Goal: Transaction & Acquisition: Purchase product/service

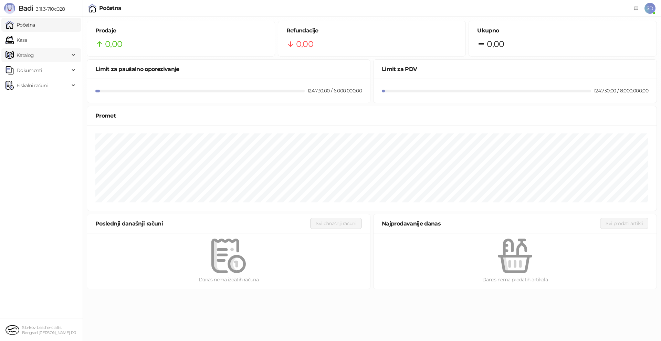
click at [50, 52] on span "Katalog" at bounding box center [38, 55] width 64 height 14
click at [32, 102] on link "Artikli" at bounding box center [20, 101] width 24 height 14
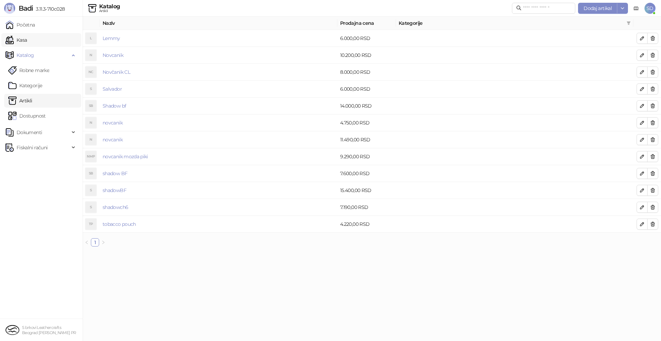
click at [27, 38] on link "Kasa" at bounding box center [16, 40] width 21 height 14
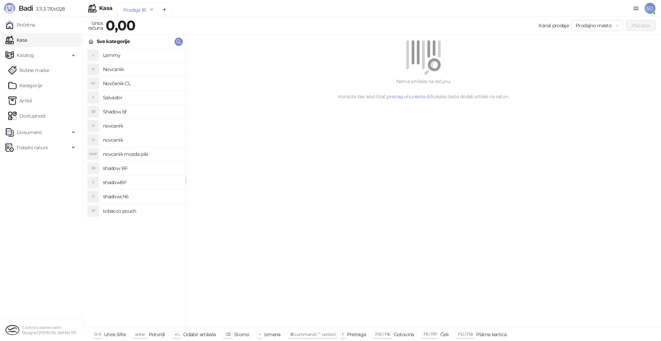
click at [118, 124] on h4 "novcanik" at bounding box center [141, 125] width 77 height 11
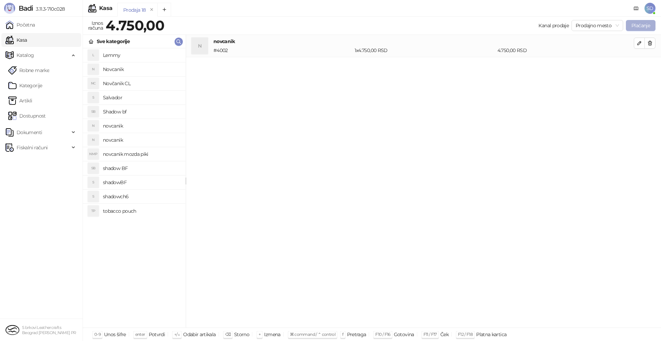
click at [633, 23] on button "Plaćanje" at bounding box center [641, 25] width 30 height 11
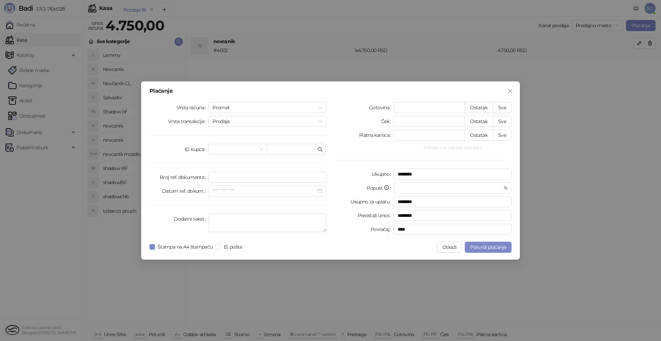
click at [467, 146] on button "Prikaži sve načine plaćanja" at bounding box center [453, 147] width 118 height 8
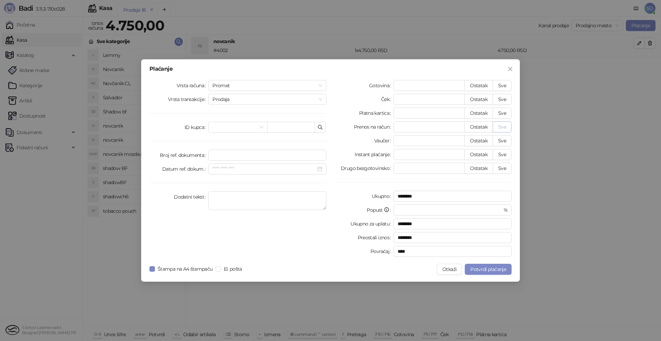
click at [502, 128] on button "Sve" at bounding box center [502, 126] width 19 height 11
type input "****"
click at [487, 273] on button "Potvrdi plaćanje" at bounding box center [488, 268] width 47 height 11
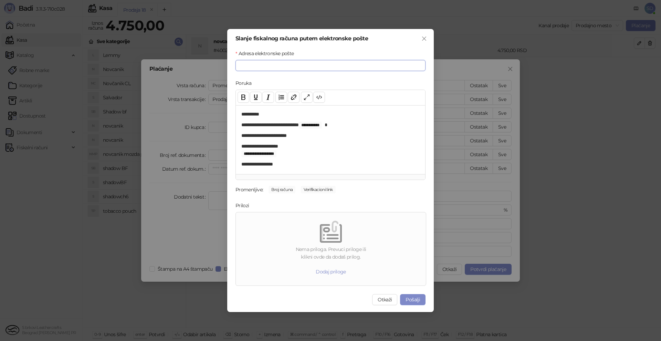
click at [252, 63] on input "Adresa elektronske pošte" at bounding box center [331, 65] width 190 height 11
type input "**********"
click at [415, 294] on button "Pošalji" at bounding box center [412, 299] width 25 height 11
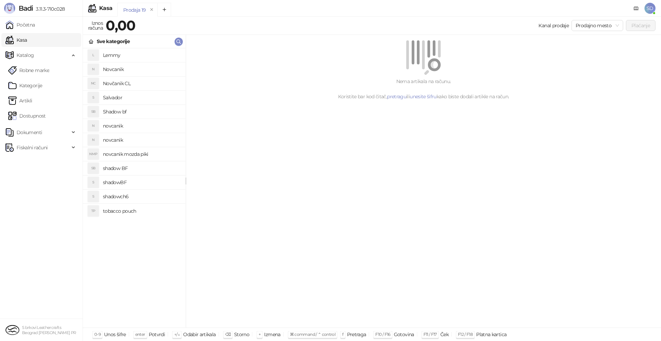
click at [128, 82] on h4 "Novčanik CL" at bounding box center [141, 83] width 77 height 11
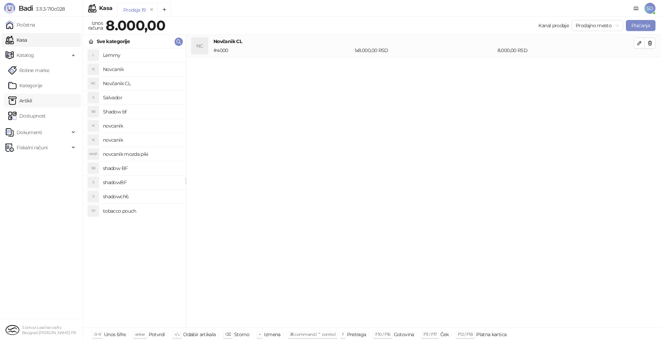
click at [32, 101] on link "Artikli" at bounding box center [20, 101] width 24 height 14
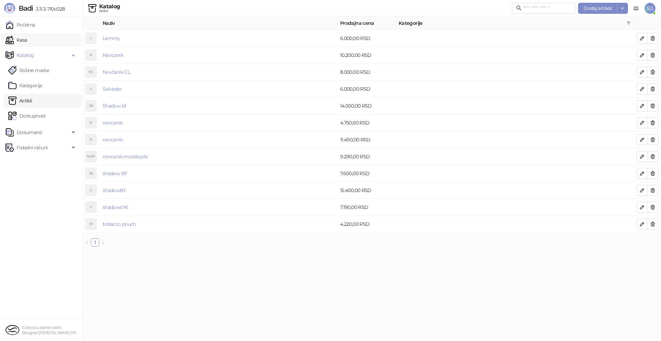
click at [27, 40] on link "Kasa" at bounding box center [16, 40] width 21 height 14
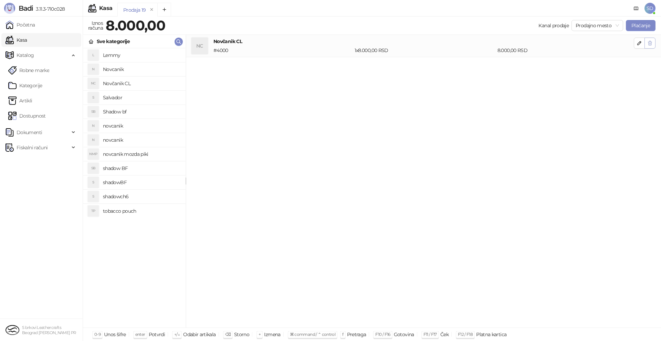
click at [651, 48] on button "button" at bounding box center [650, 43] width 11 height 11
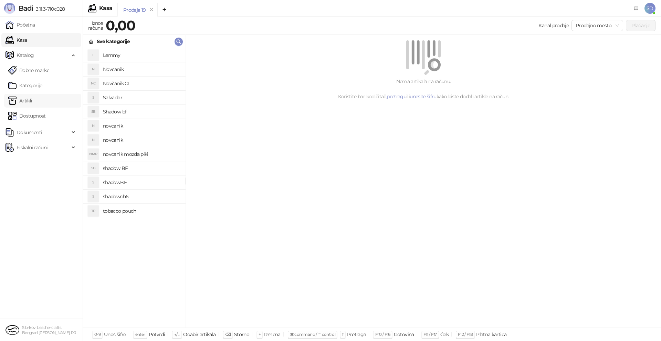
click at [29, 100] on link "Artikli" at bounding box center [20, 101] width 24 height 14
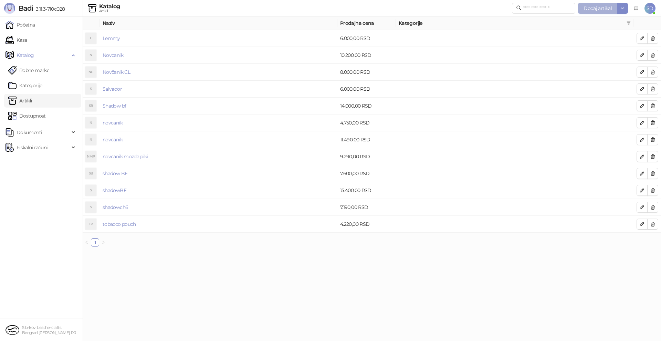
click at [606, 10] on span "Dodaj artikal" at bounding box center [598, 8] width 28 height 6
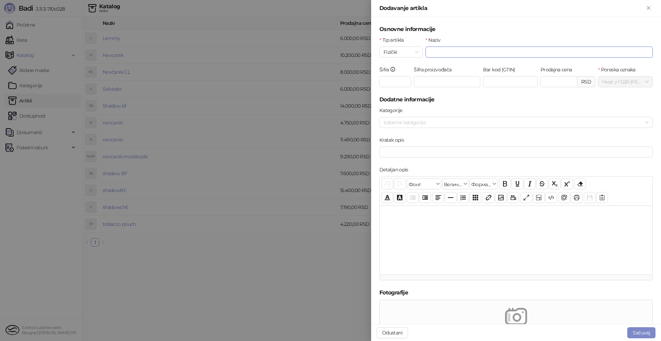
click at [473, 52] on input "Naziv" at bounding box center [539, 51] width 227 height 11
type input "**********"
click at [541, 83] on input "Prodajna cena" at bounding box center [559, 81] width 36 height 10
type input "*******"
click at [540, 96] on h5 "Dodatne informacije" at bounding box center [516, 99] width 273 height 8
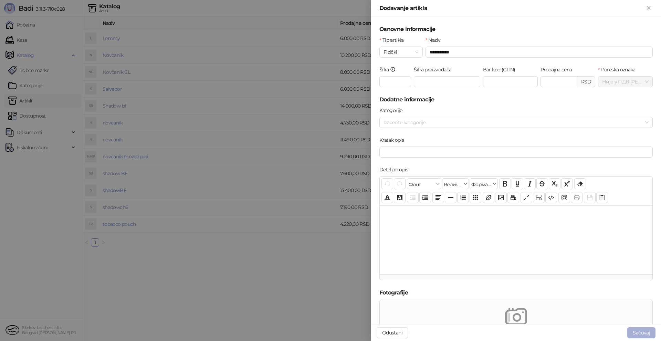
click at [644, 330] on button "Sačuvaj" at bounding box center [642, 332] width 28 height 11
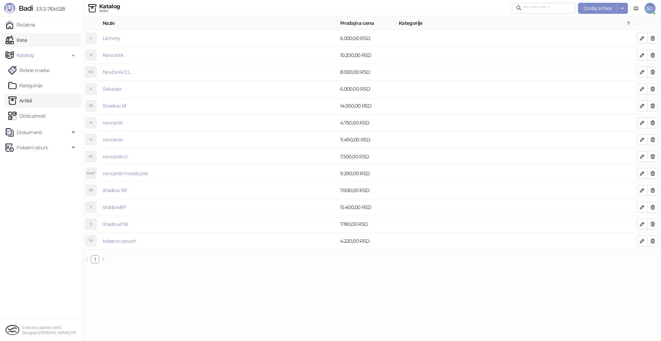
click at [24, 39] on link "Kasa" at bounding box center [16, 40] width 21 height 14
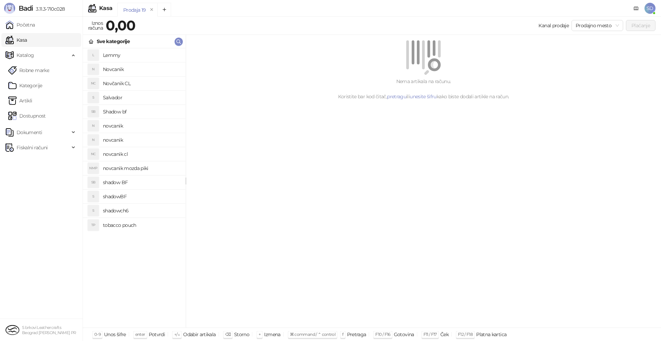
click at [145, 149] on h4 "novcanik cl" at bounding box center [141, 153] width 77 height 11
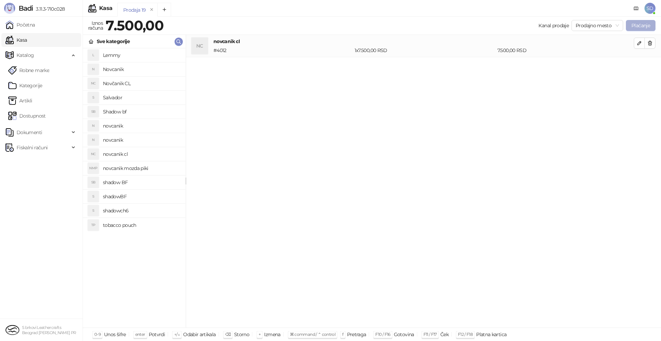
click at [635, 28] on button "Plaćanje" at bounding box center [641, 25] width 30 height 11
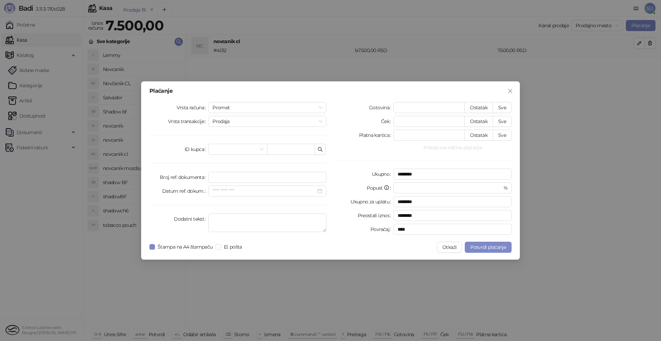
click at [467, 149] on button "Prikaži sve načine plaćanja" at bounding box center [453, 147] width 118 height 8
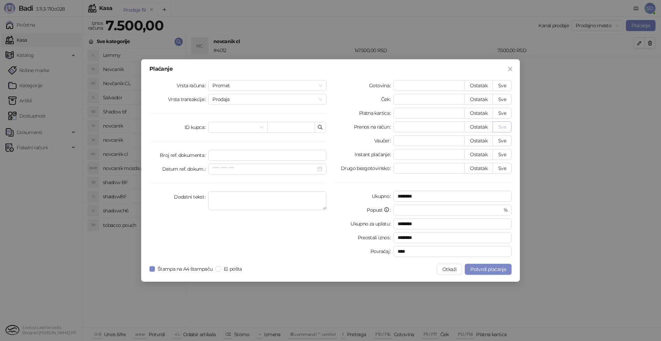
click at [506, 126] on button "Sve" at bounding box center [502, 126] width 19 height 11
type input "****"
click at [477, 264] on button "Potvrdi plaćanje" at bounding box center [488, 268] width 47 height 11
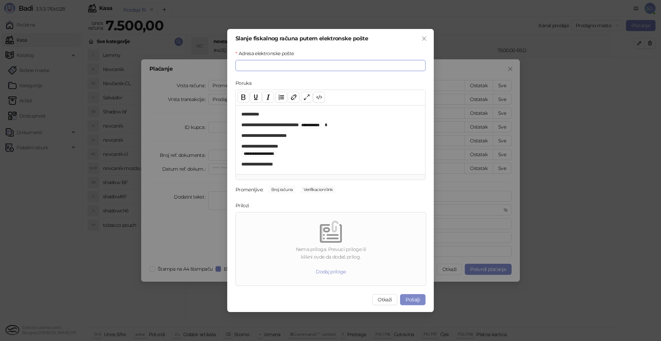
click at [311, 63] on input "Adresa elektronske pošte" at bounding box center [331, 65] width 190 height 11
click at [282, 67] on input "**********" at bounding box center [331, 65] width 190 height 11
type input "**********"
click at [413, 298] on button "Pošalji" at bounding box center [412, 299] width 25 height 11
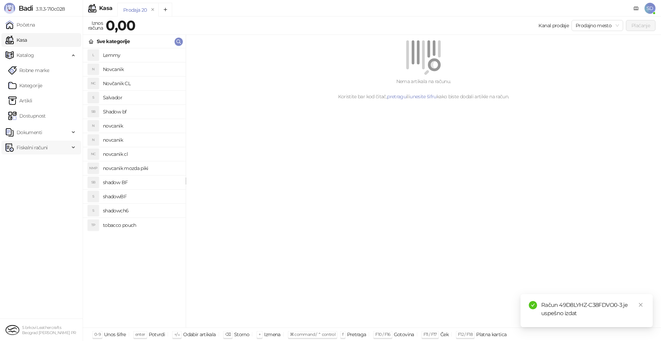
click at [31, 148] on span "Fiskalni računi" at bounding box center [32, 148] width 31 height 14
click at [29, 162] on link "Izdati računi" at bounding box center [27, 163] width 38 height 14
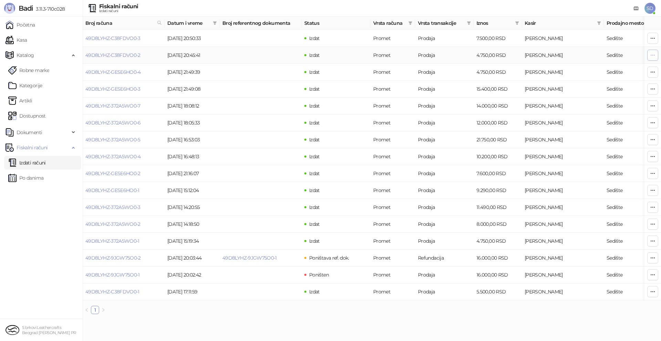
click at [650, 55] on button "button" at bounding box center [652, 55] width 11 height 11
